Goal: Information Seeking & Learning: Understand process/instructions

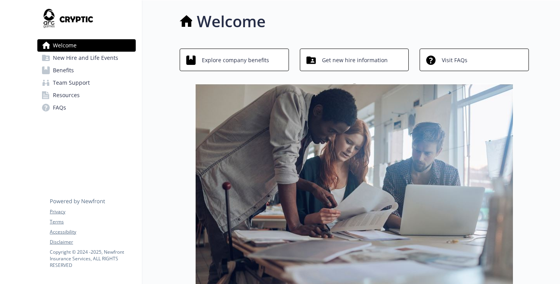
click at [89, 64] on span "New Hire and Life Events" at bounding box center [85, 58] width 65 height 12
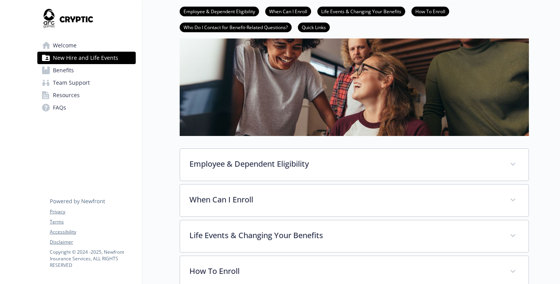
scroll to position [156, 0]
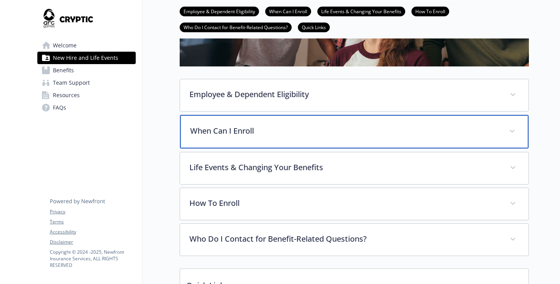
click at [247, 137] on p "When Can I Enroll" at bounding box center [345, 131] width 310 height 12
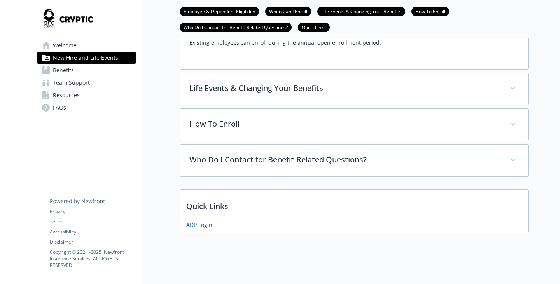
scroll to position [311, 0]
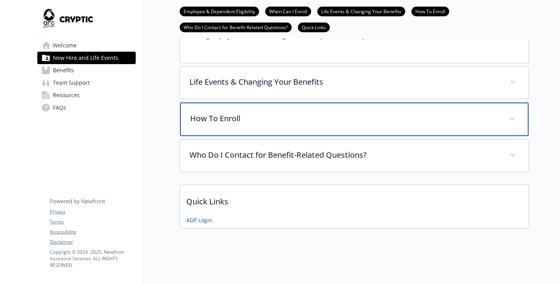
click at [245, 124] on p "How To Enroll" at bounding box center [345, 119] width 310 height 12
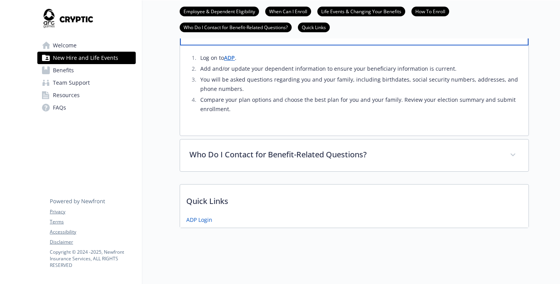
scroll to position [428, 0]
